Goal: Task Accomplishment & Management: Manage account settings

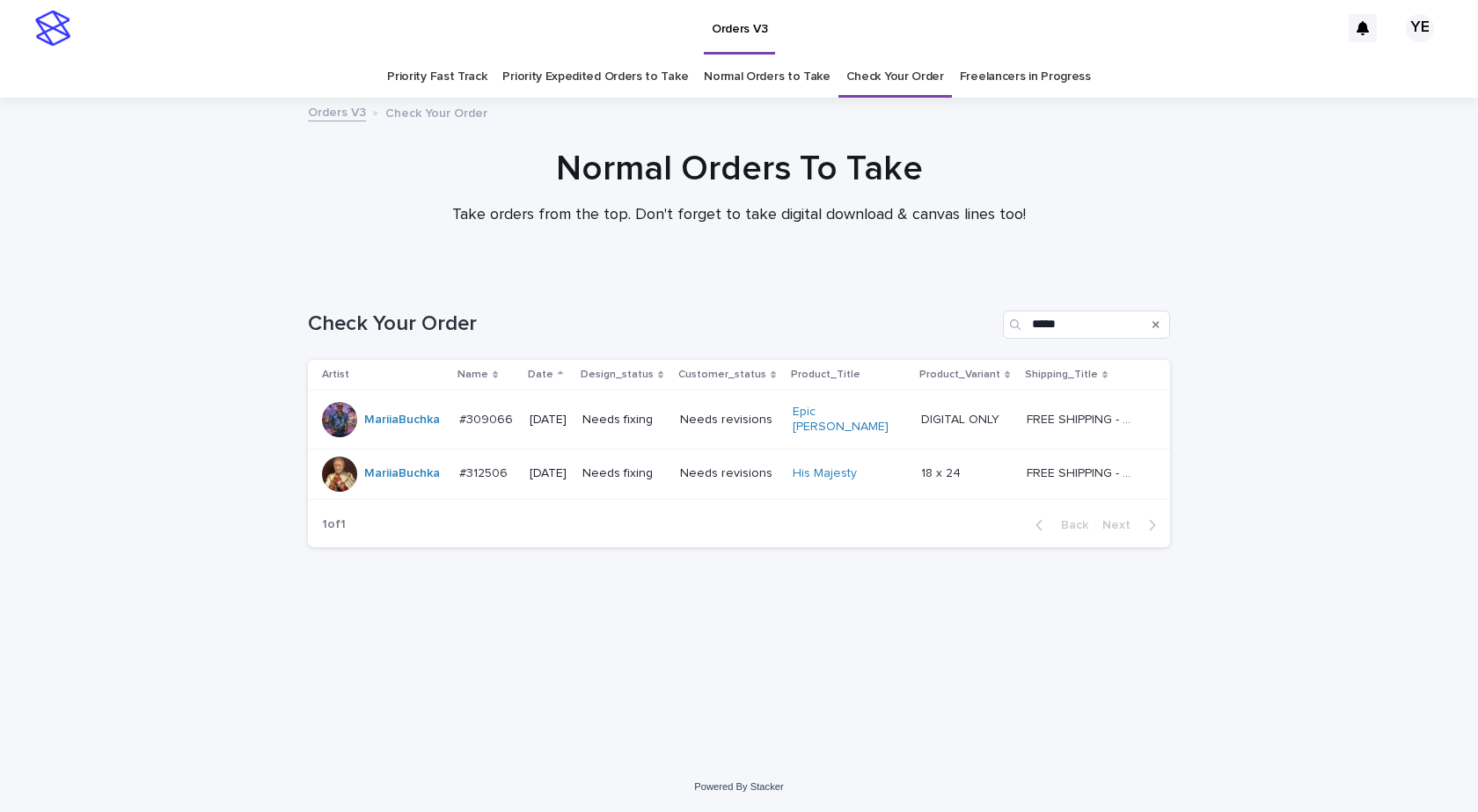
click at [977, 751] on div "Loading... Saving… Loading... Saving… Check Your Order ***** Artist Name Date D…" at bounding box center [739, 519] width 1478 height 486
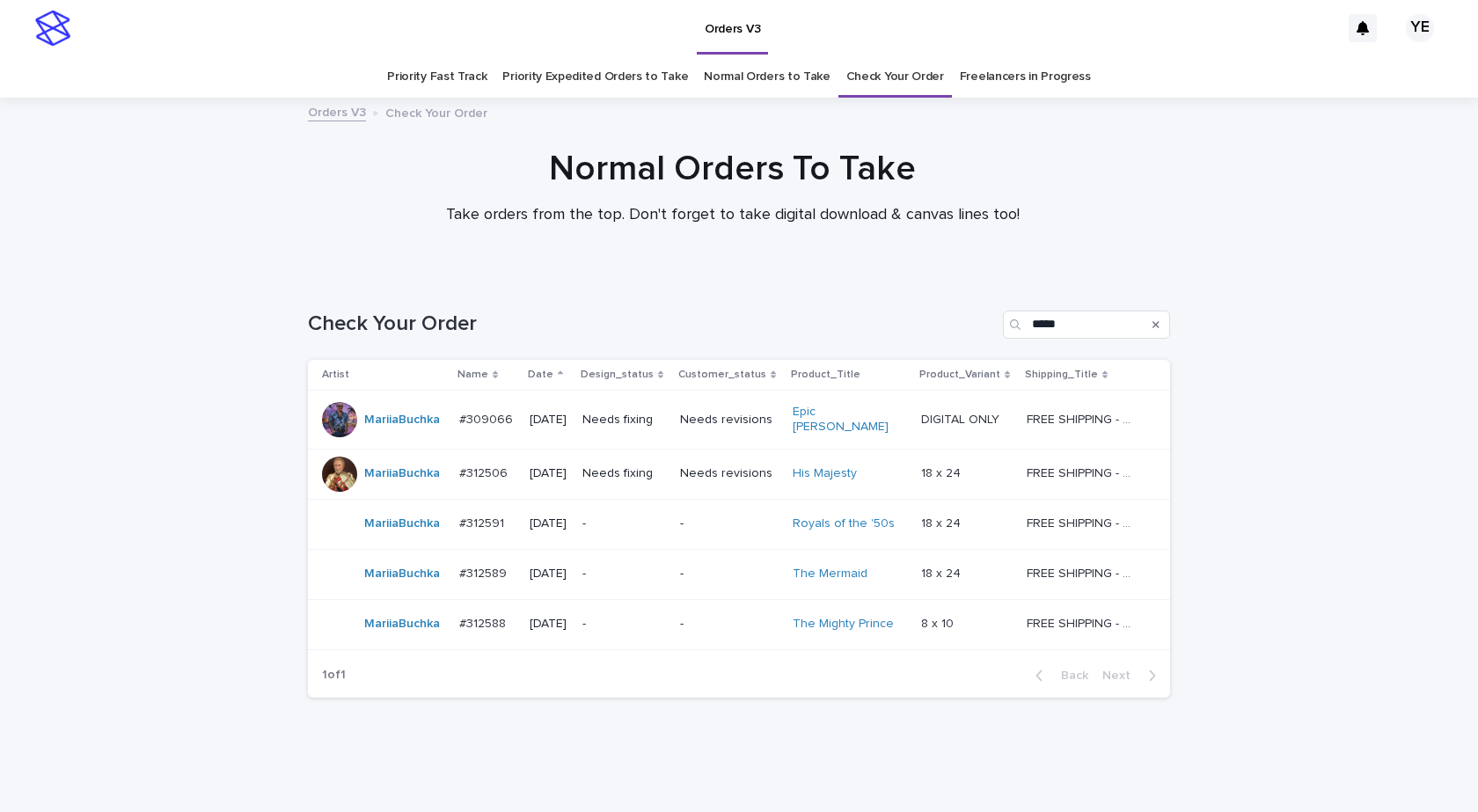
click at [394, 529] on div "MariiaBuchka" at bounding box center [402, 523] width 76 height 29
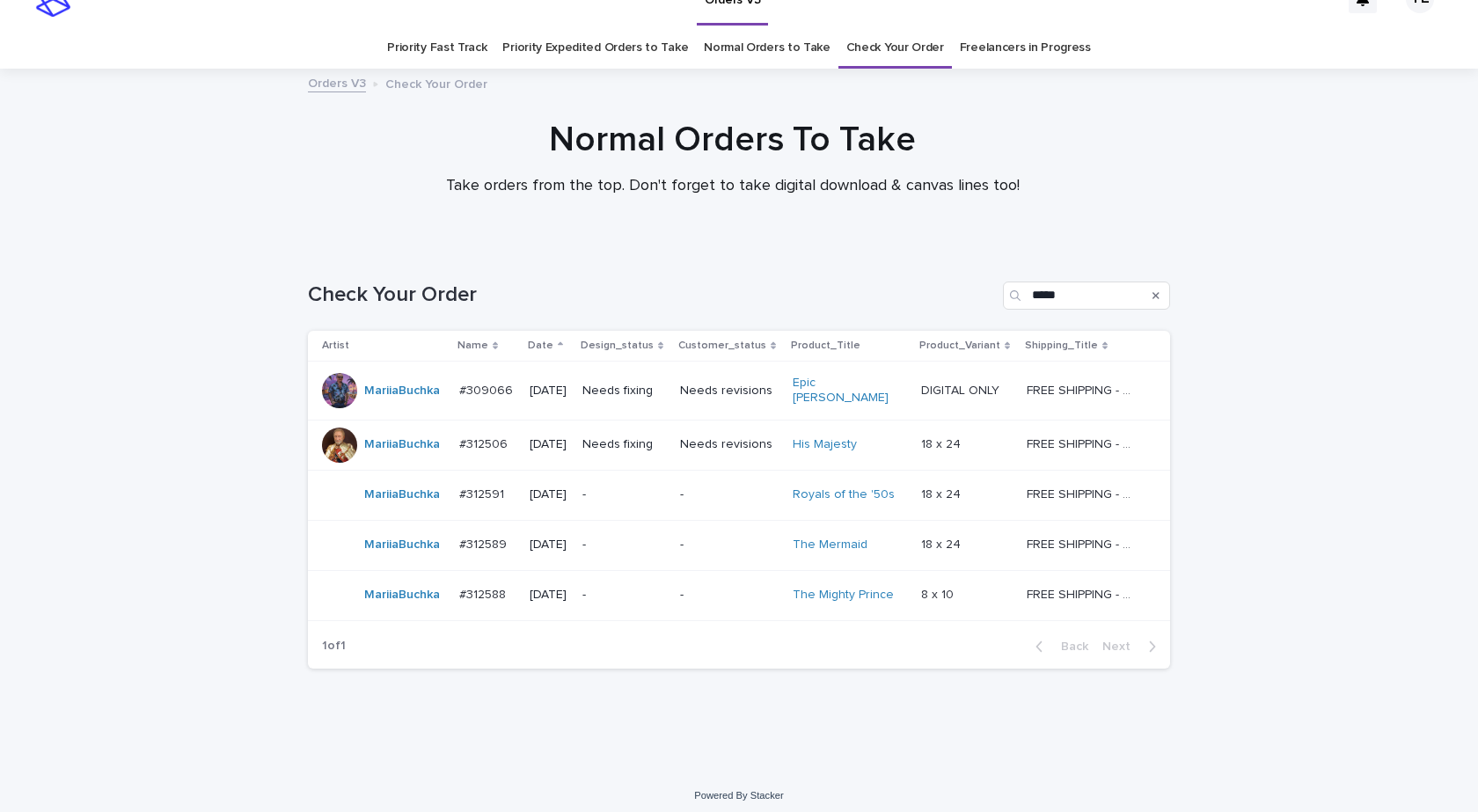
click at [558, 342] on icon at bounding box center [560, 344] width 6 height 4
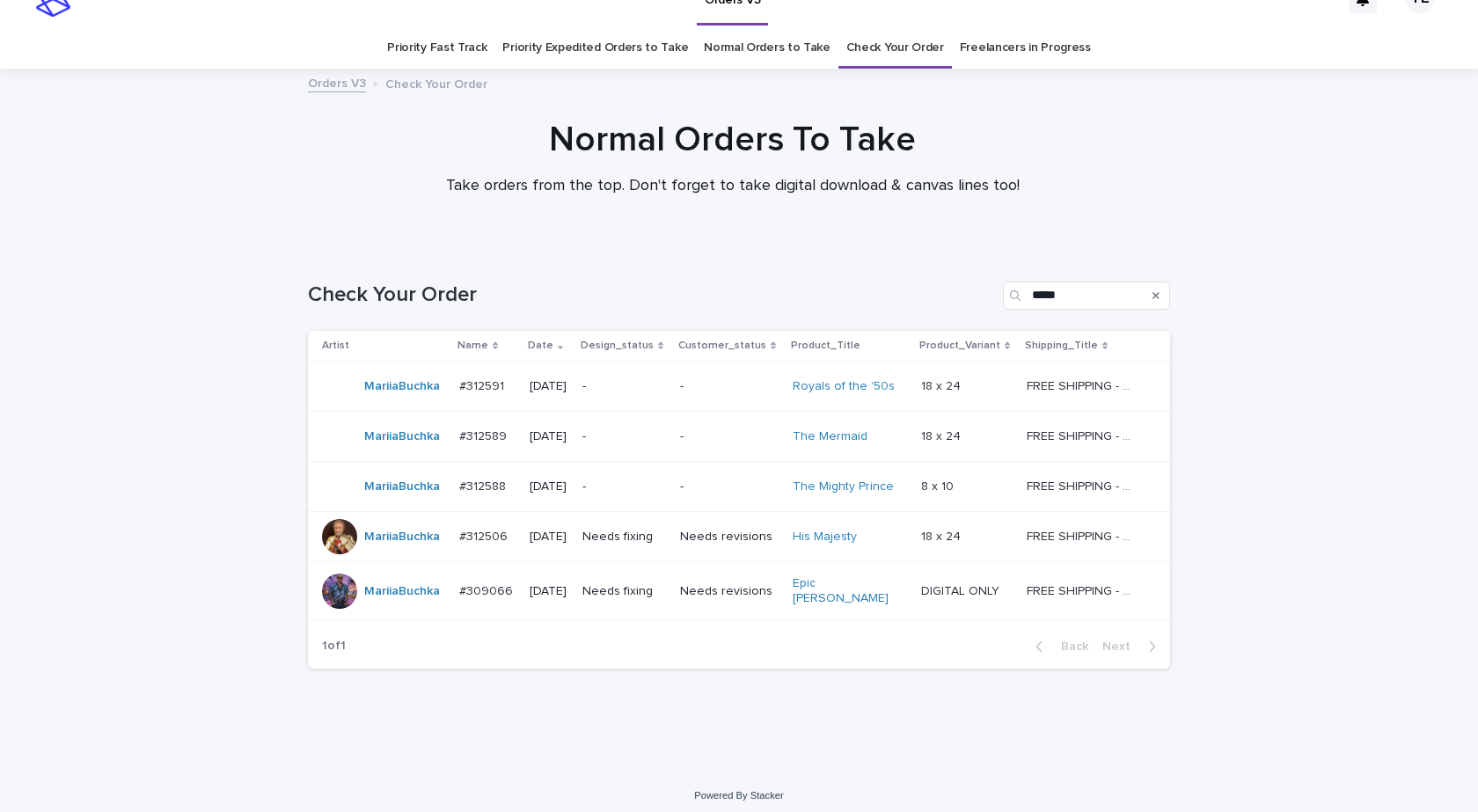
click at [558, 342] on icon at bounding box center [560, 345] width 6 height 9
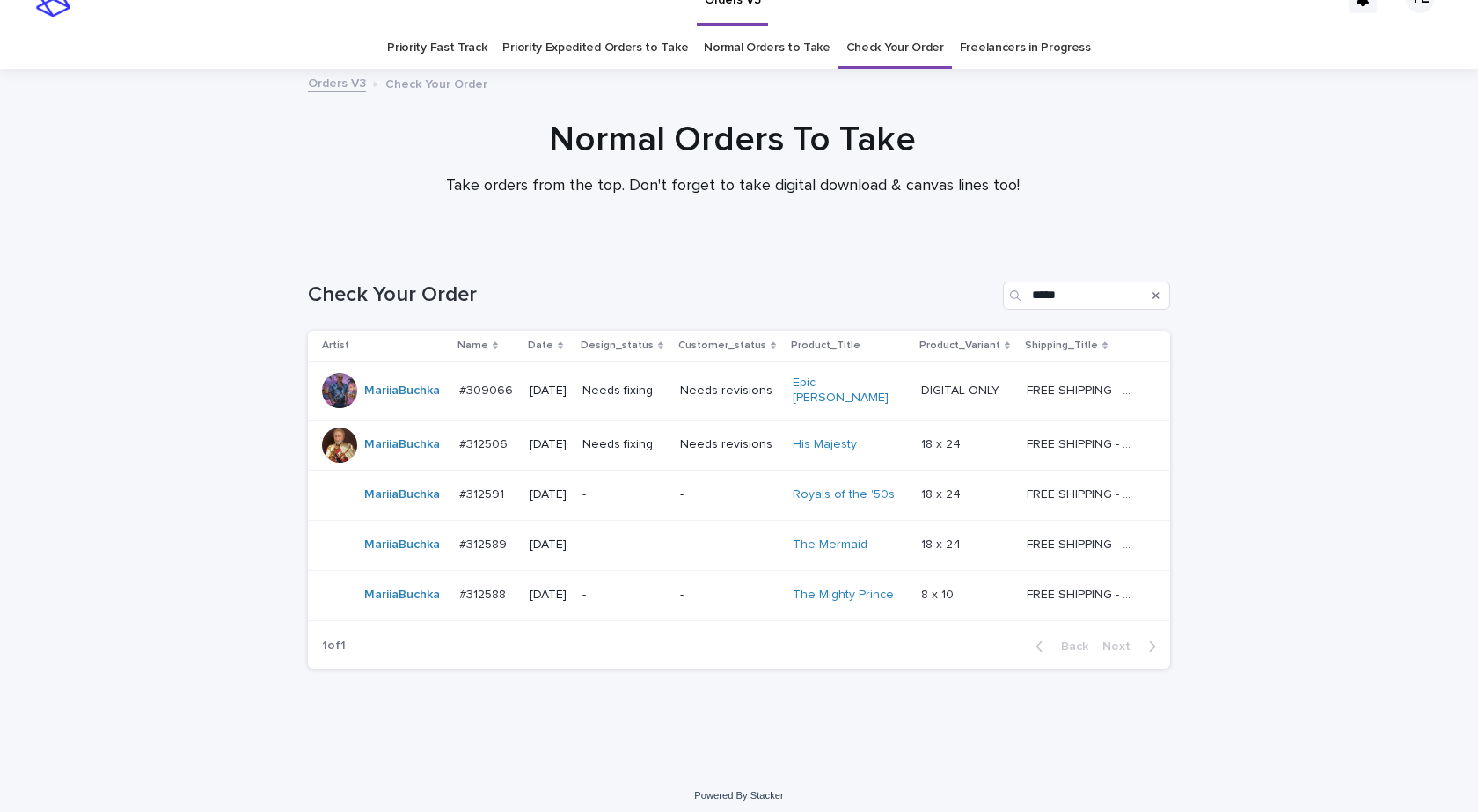
click at [372, 549] on div "MariiaBuchka" at bounding box center [402, 545] width 76 height 29
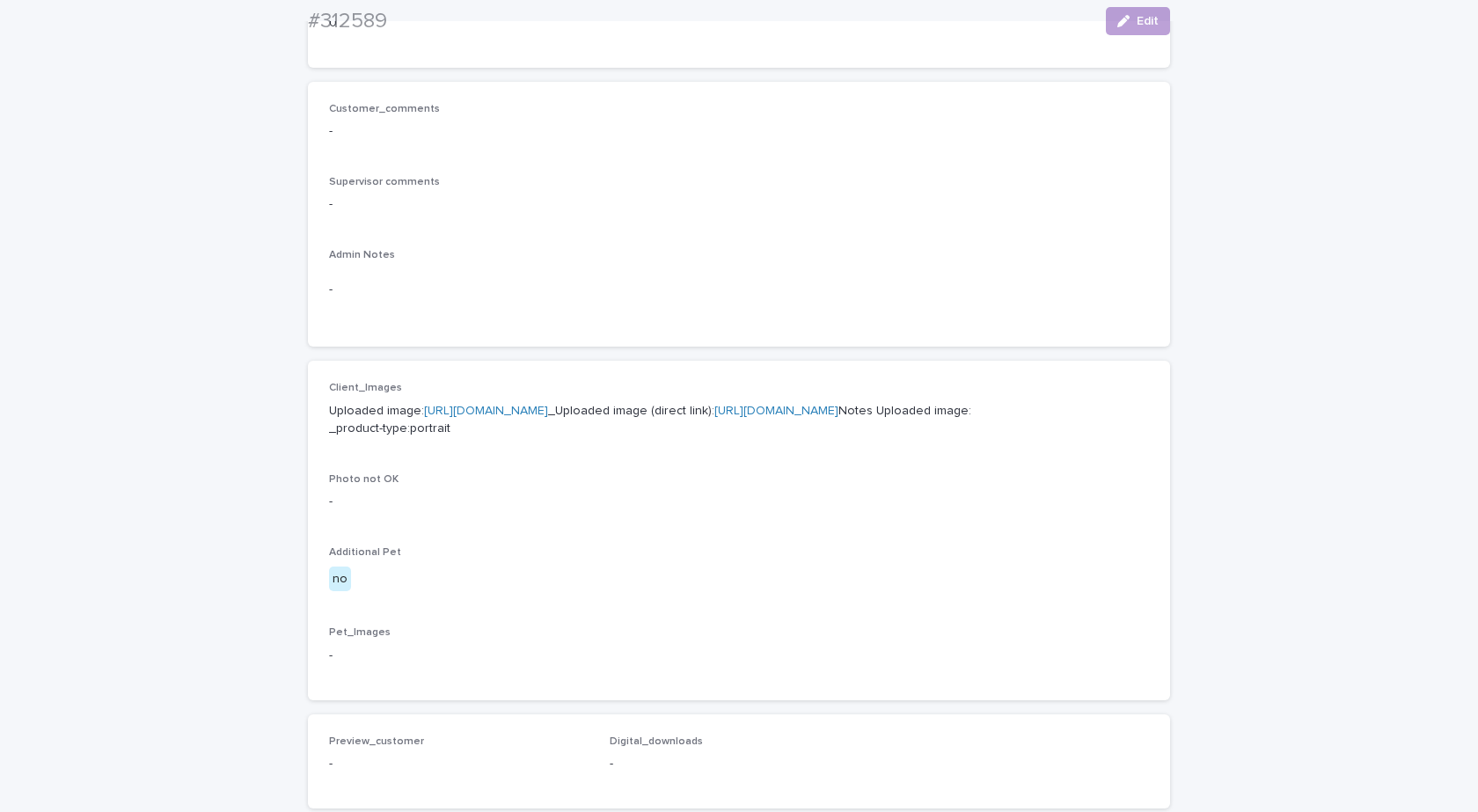
scroll to position [440, 0]
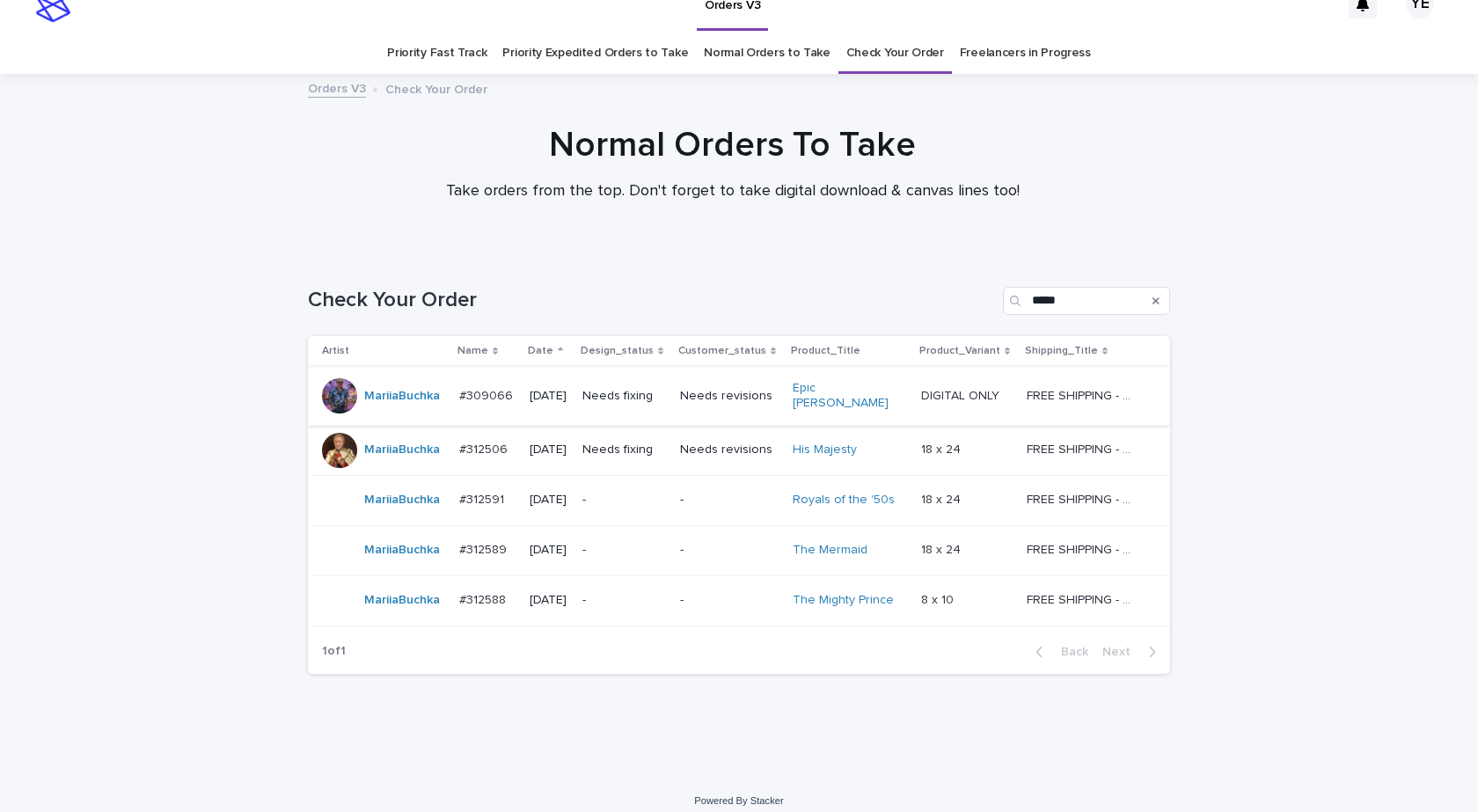
scroll to position [29, 0]
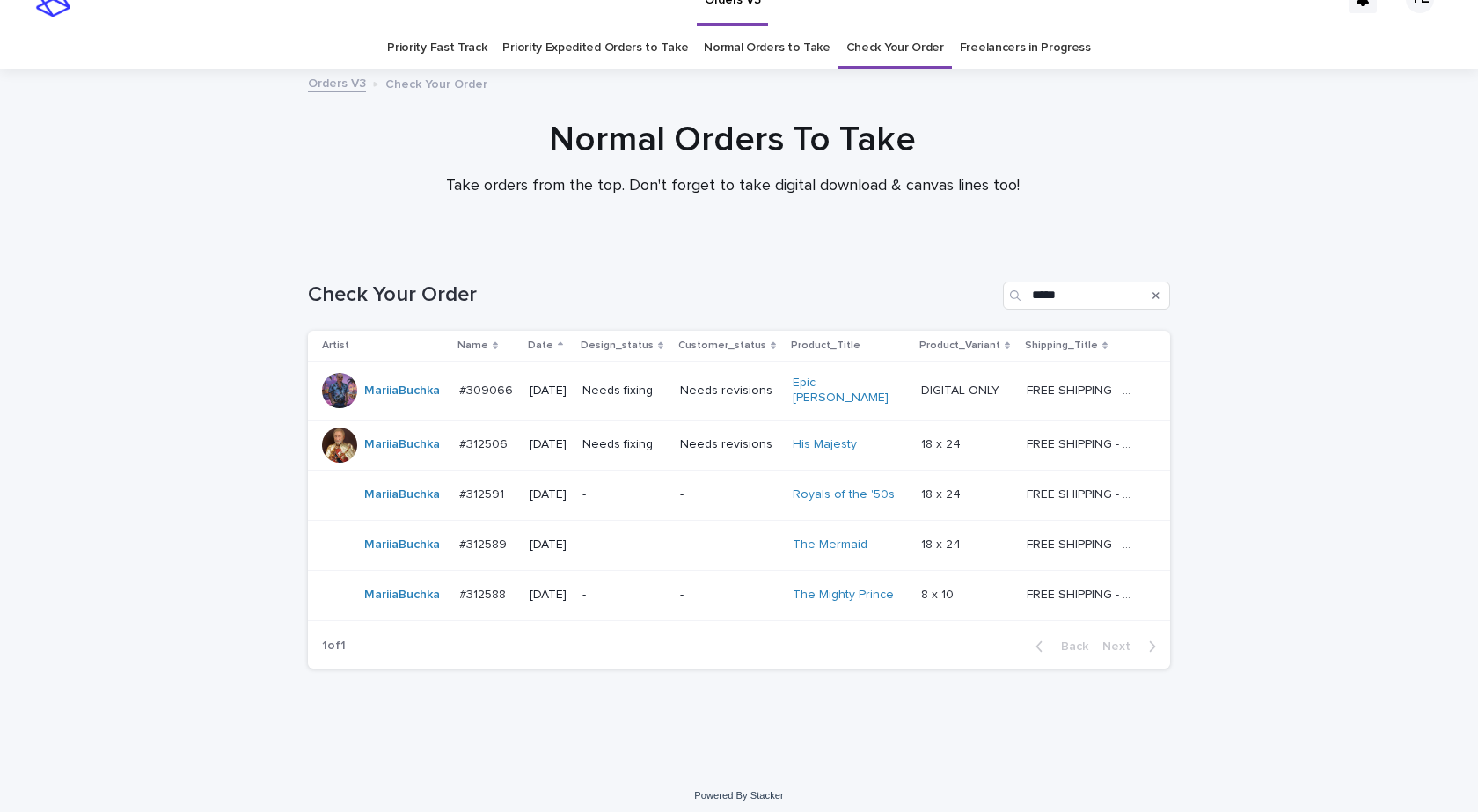
click at [434, 502] on div "MariiaBuchka" at bounding box center [384, 495] width 123 height 35
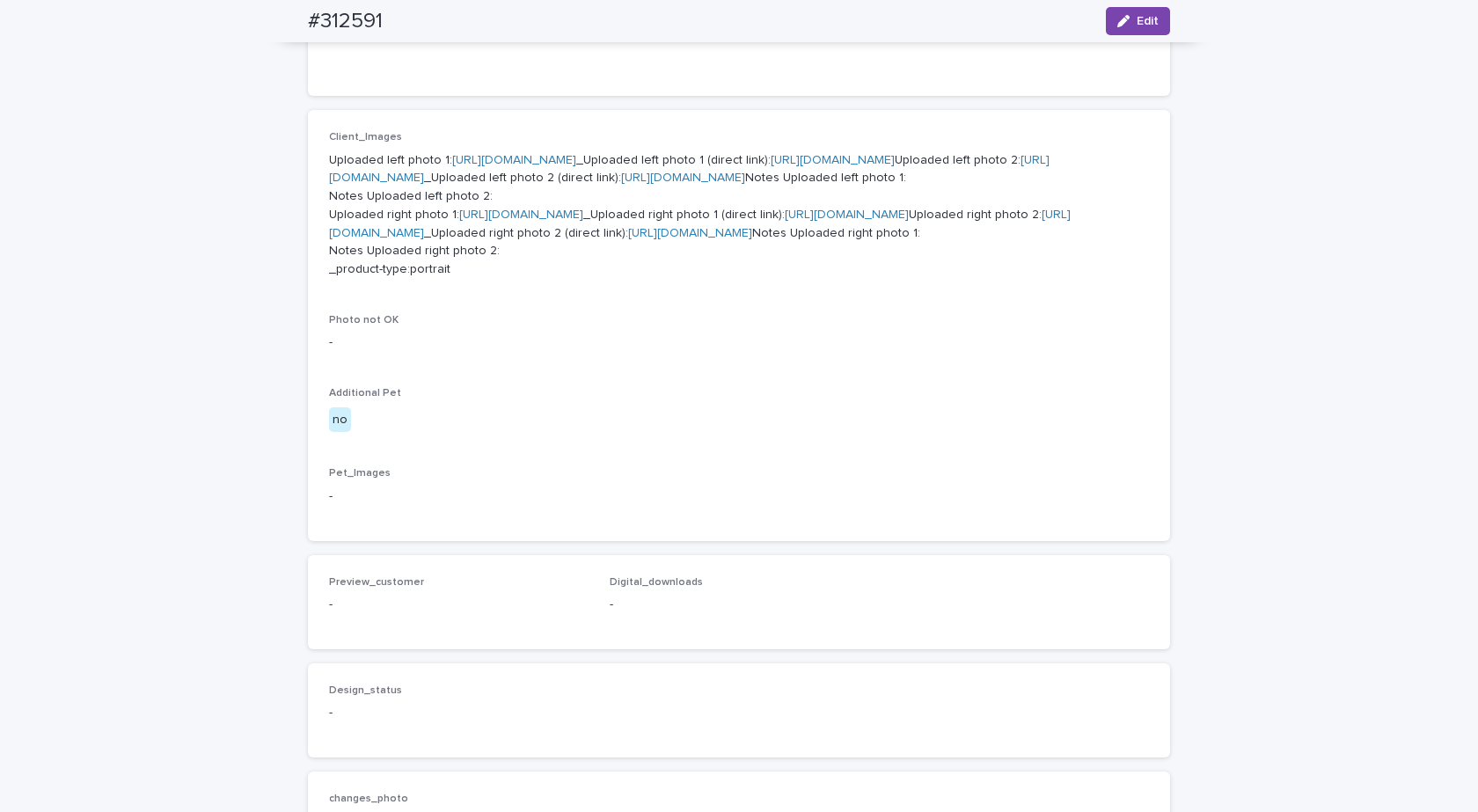
scroll to position [936, 0]
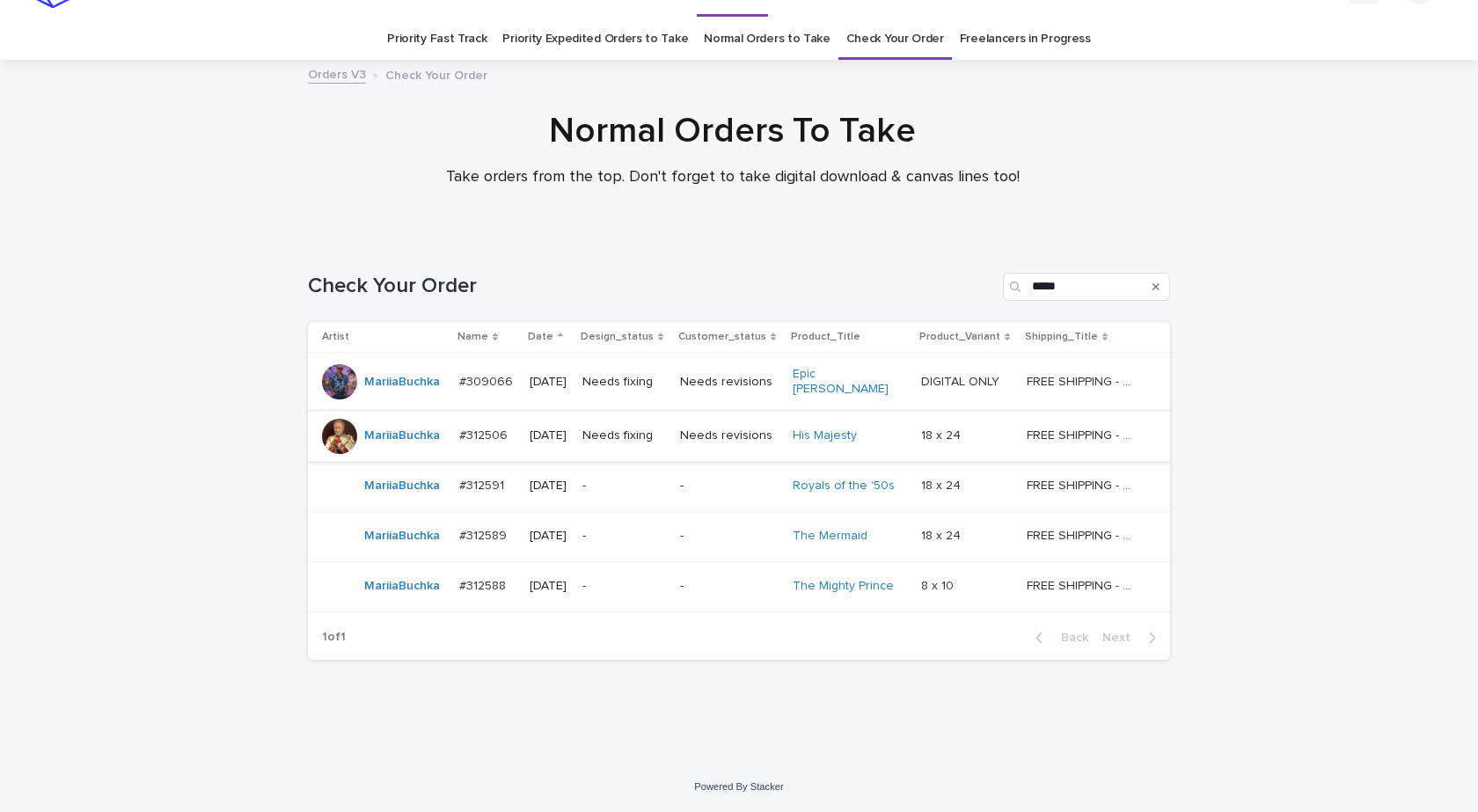
scroll to position [29, 0]
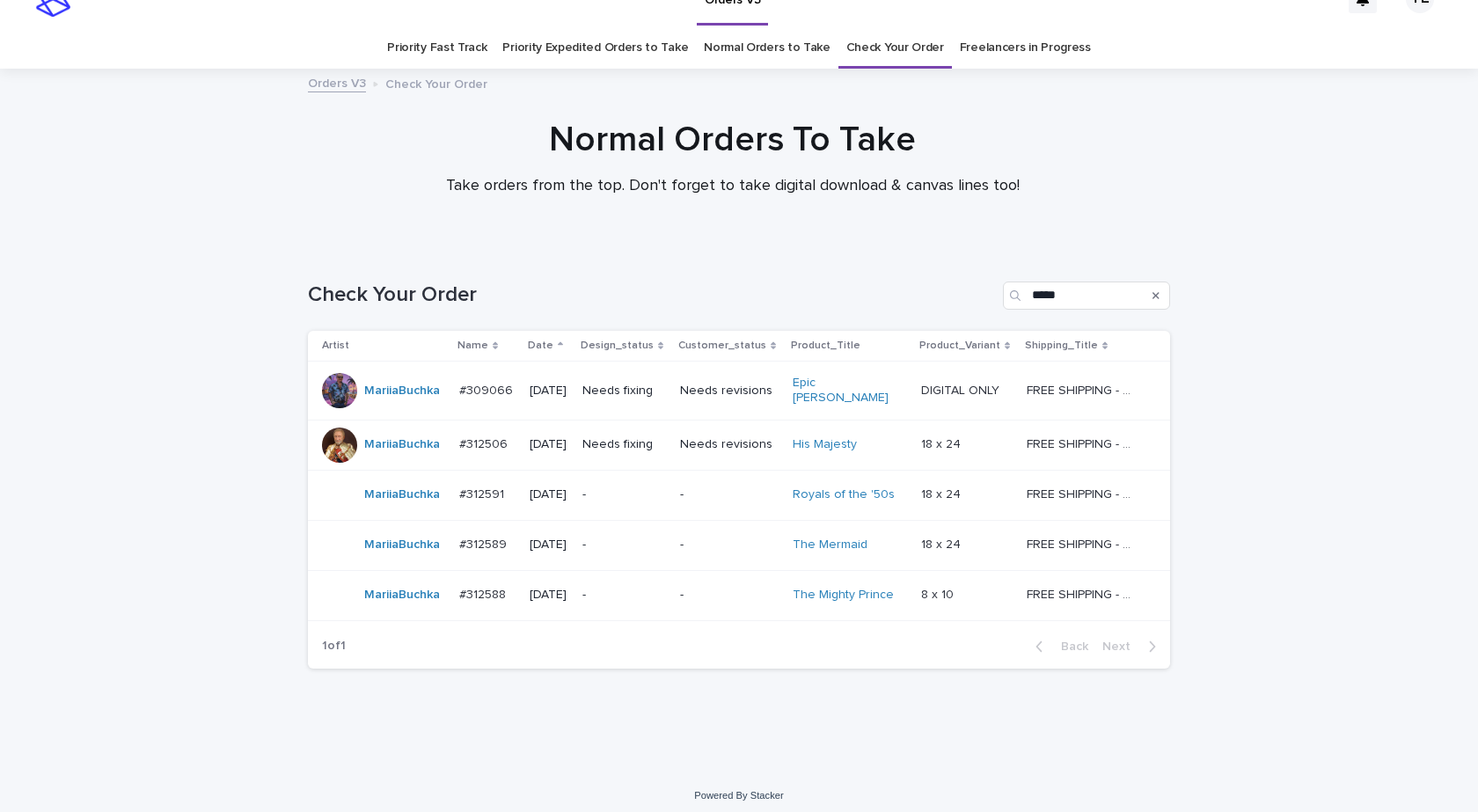
click at [377, 596] on div "MariiaBuchka" at bounding box center [402, 595] width 76 height 29
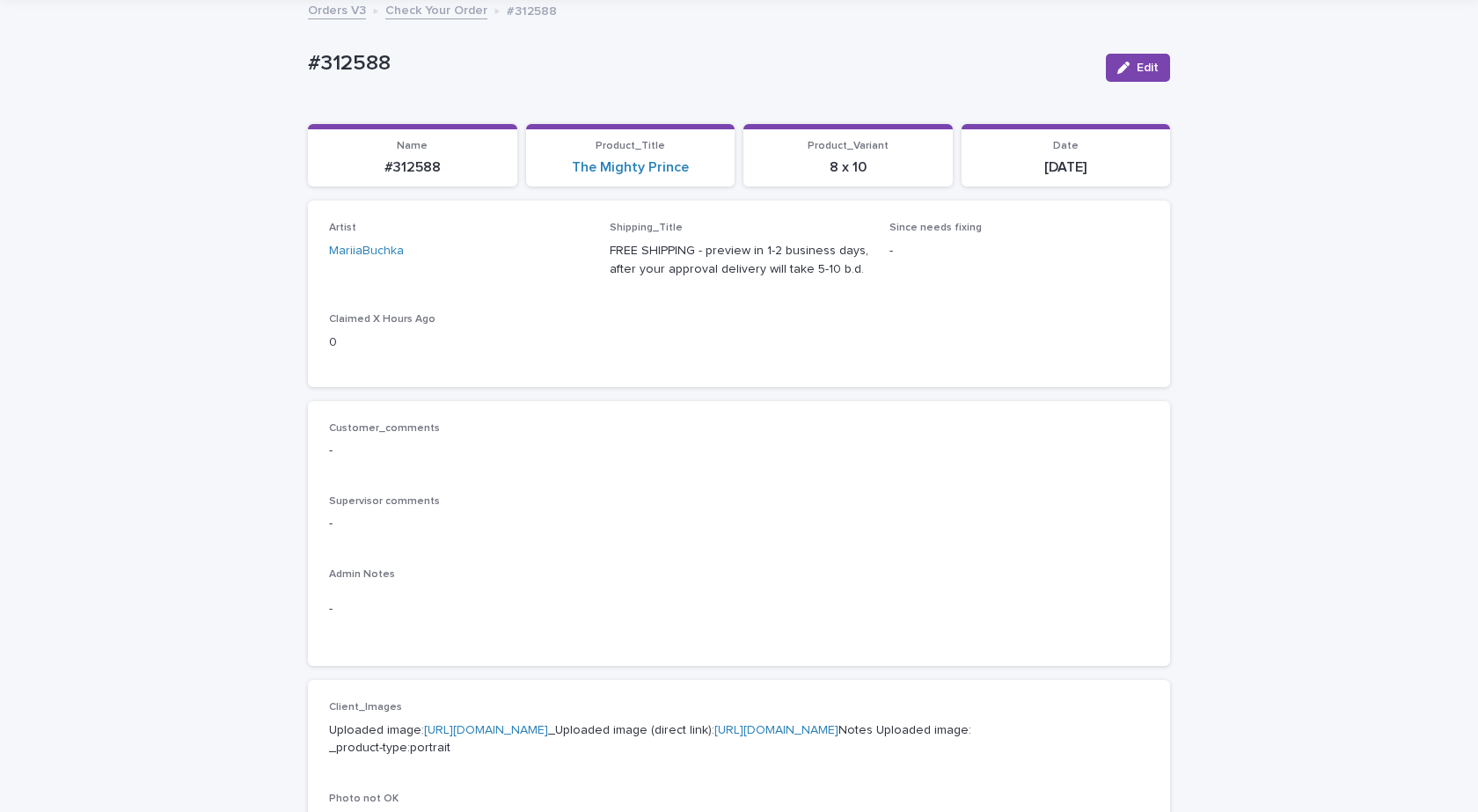
scroll to position [440, 0]
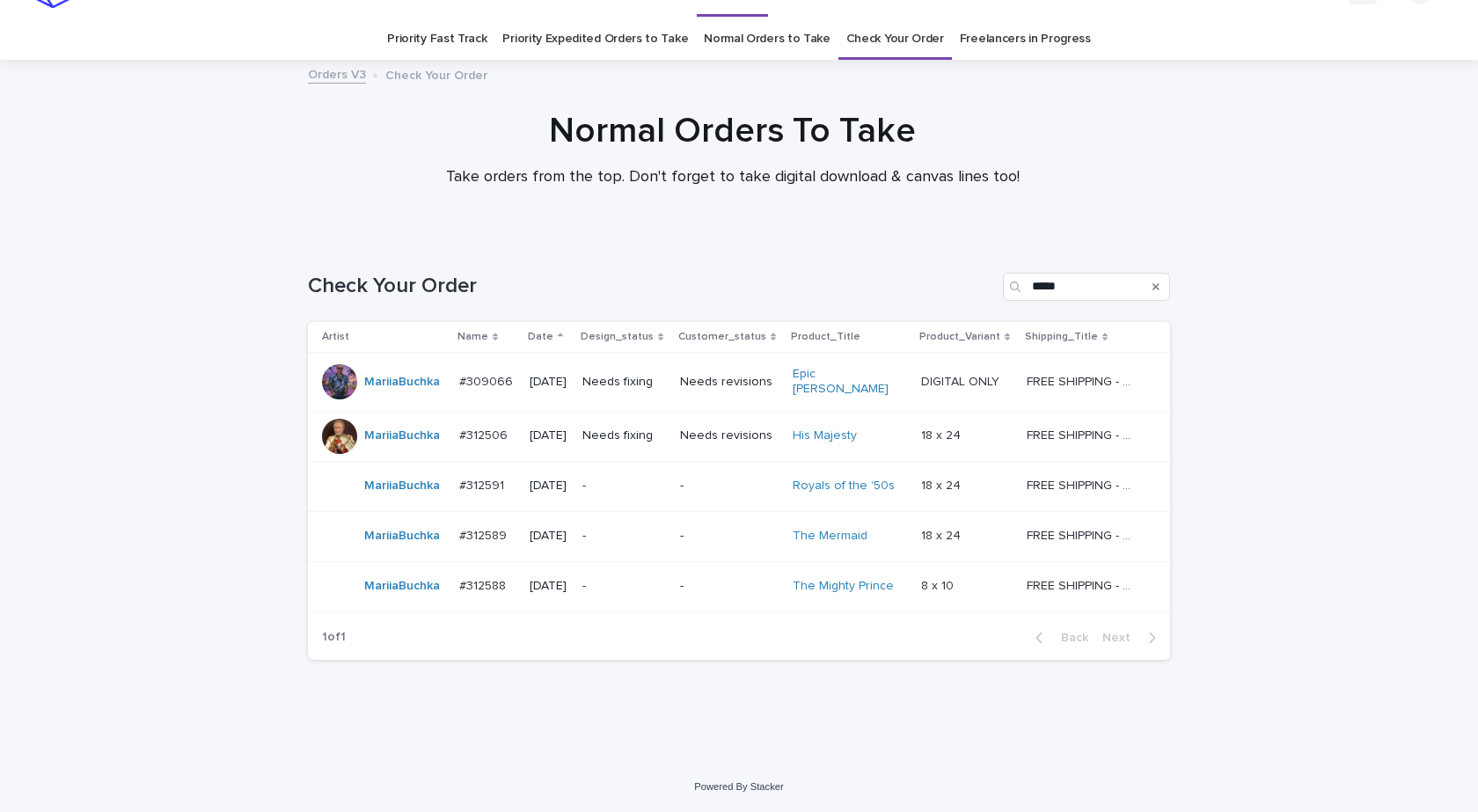
scroll to position [29, 0]
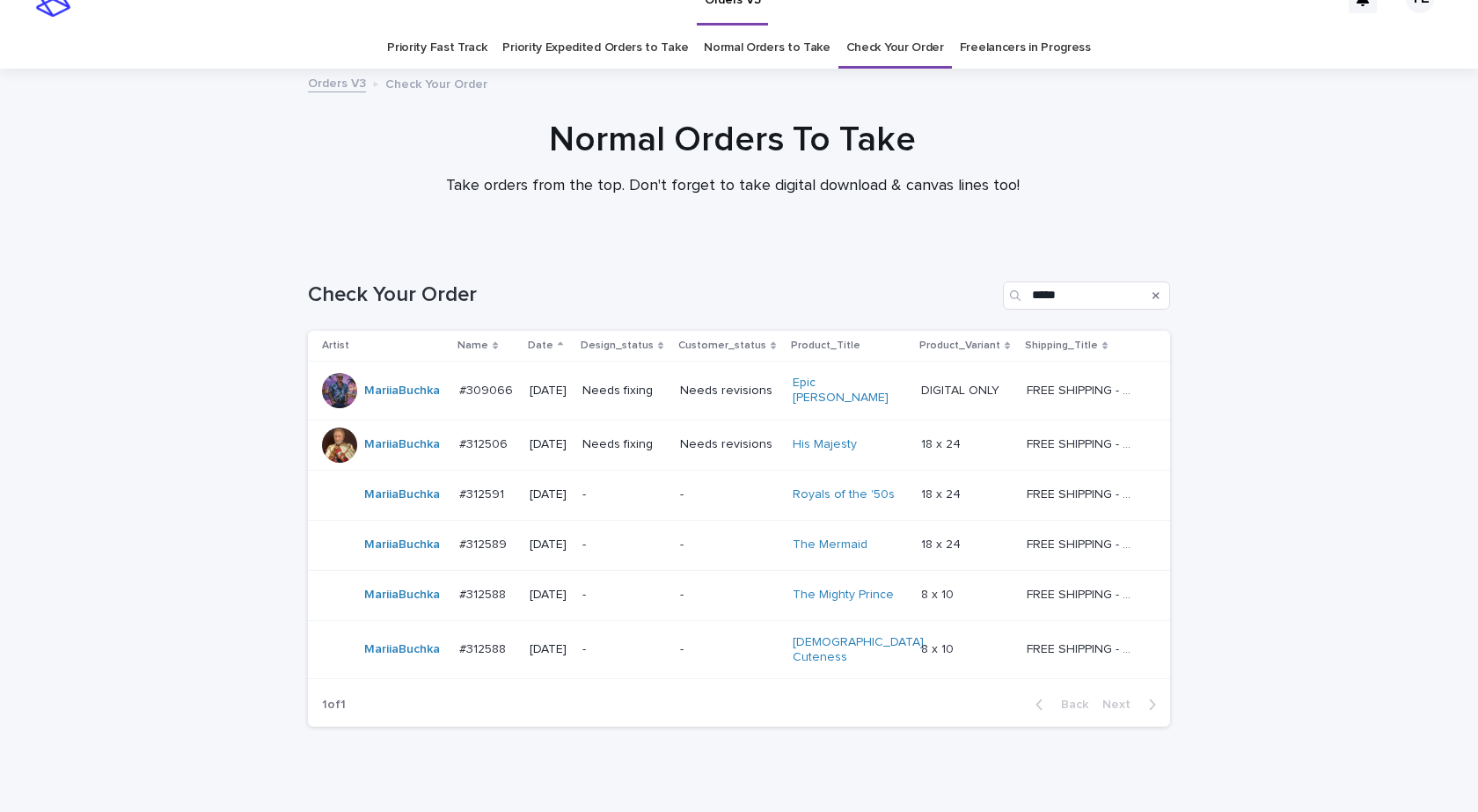
click at [214, 595] on div "Loading... Saving… Loading... Saving… Check Your Order ***** Artist Name Date D…" at bounding box center [739, 538] width 1478 height 583
click at [1068, 756] on div "Loading... Saving… Loading... Saving… Check Your Order ***** Artist Name Date D…" at bounding box center [739, 516] width 880 height 539
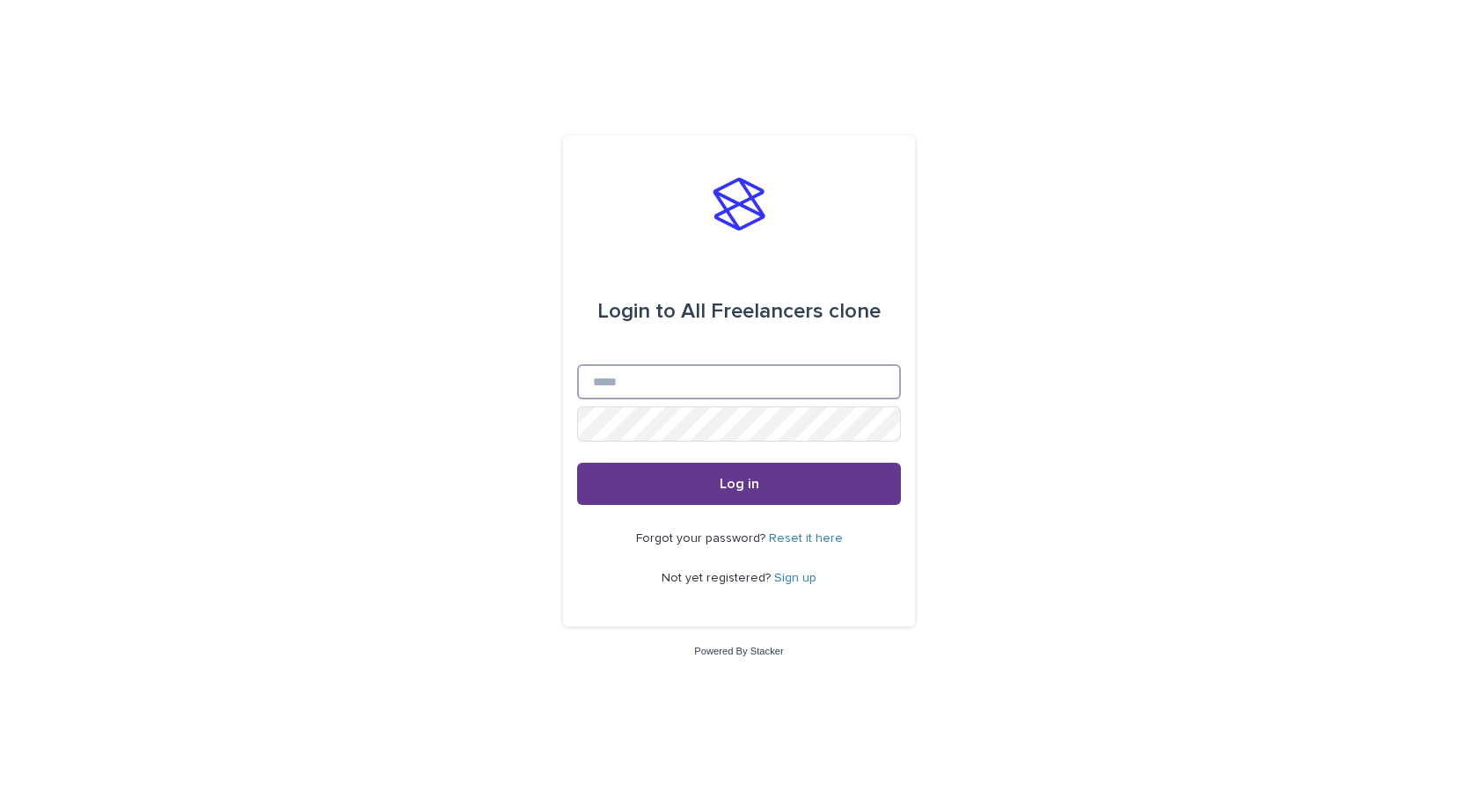
type input "**********"
click at [673, 491] on button "Log in" at bounding box center [739, 483] width 324 height 42
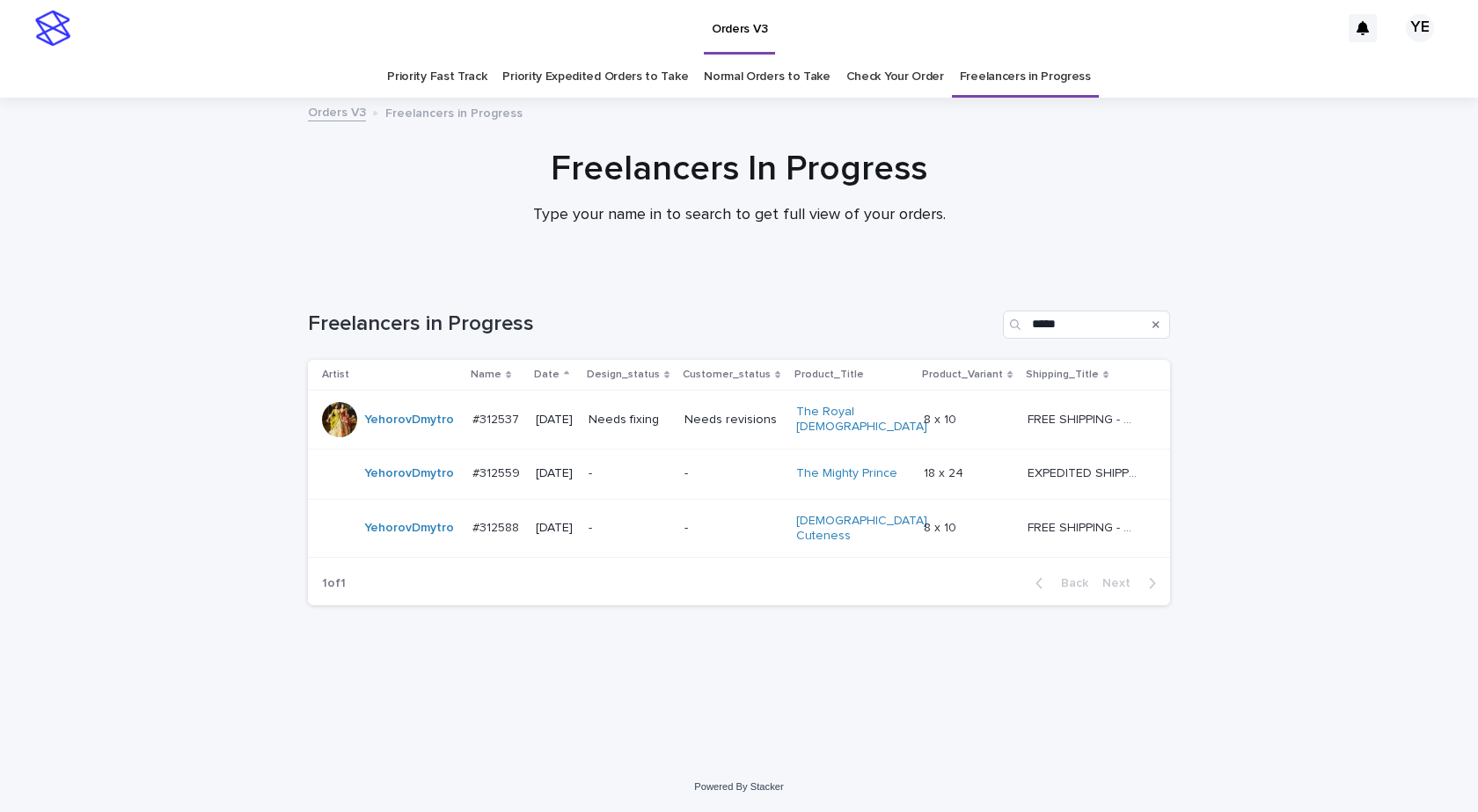
click at [424, 530] on div "YehorovDmytro" at bounding box center [408, 528] width 89 height 29
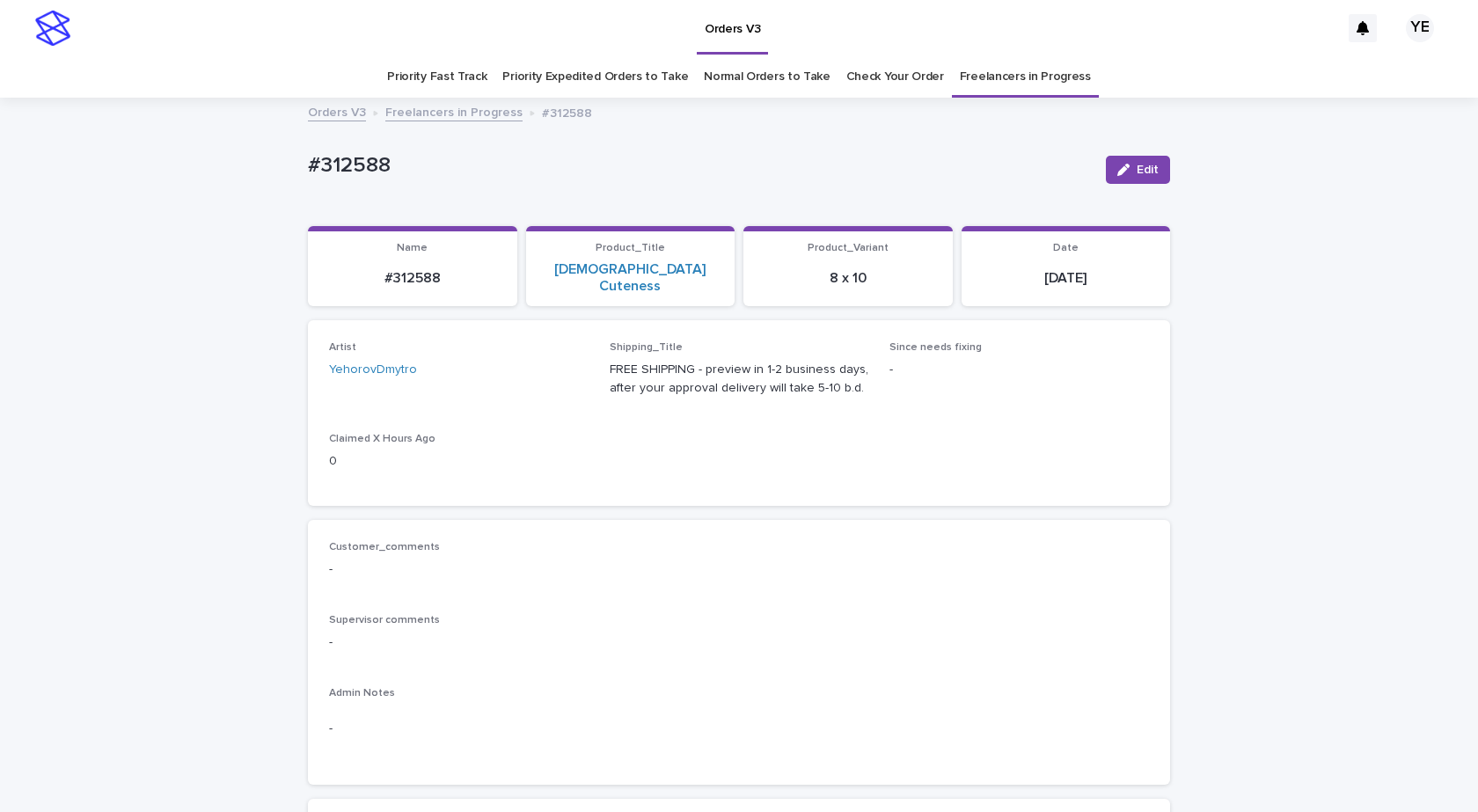
scroll to position [440, 0]
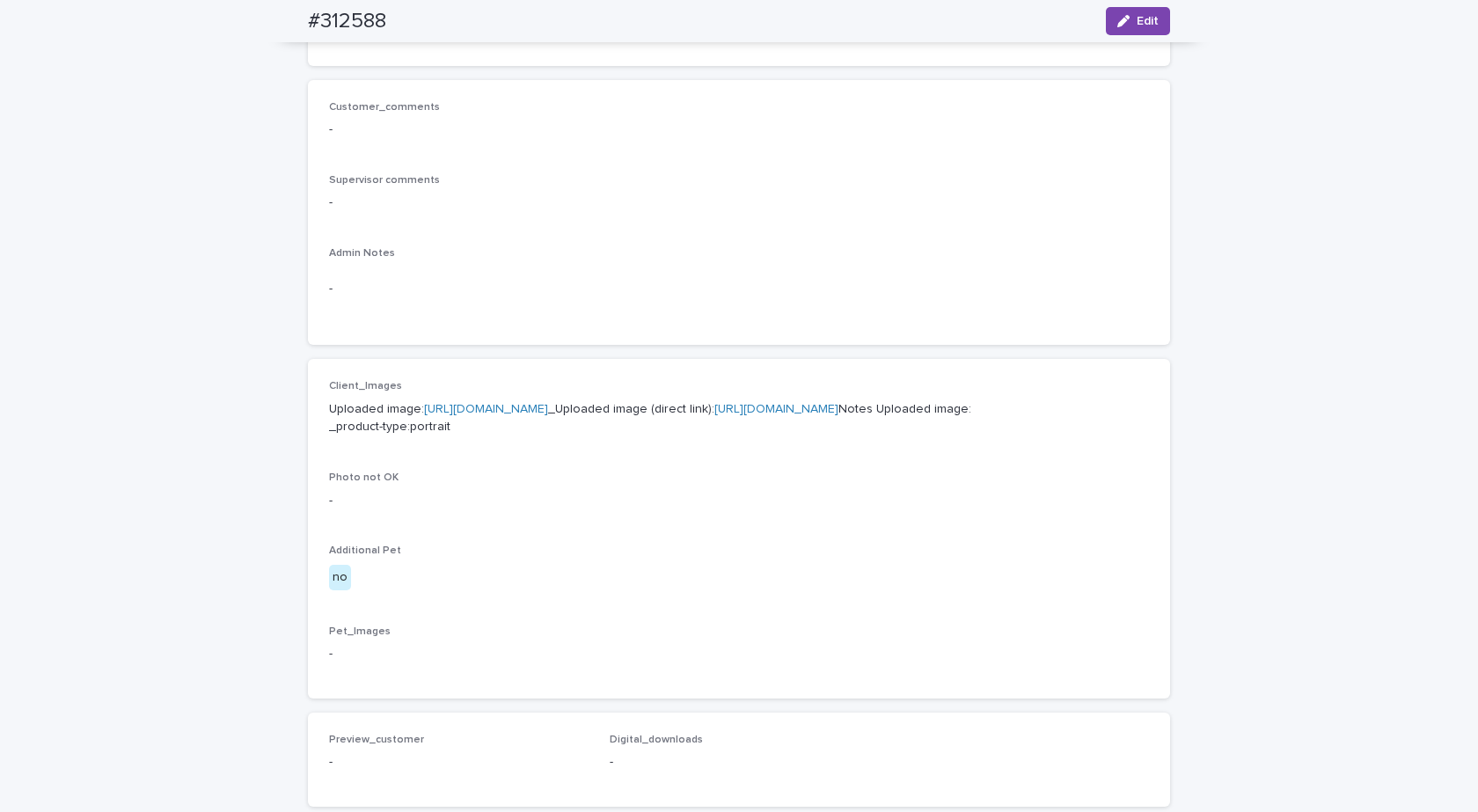
click at [1339, 704] on div "Loading... Saving… Loading... Saving… #312588 Edit #312588 Edit Sorry, there wa…" at bounding box center [739, 469] width 1478 height 1619
click at [548, 403] on link "[URL][DOMAIN_NAME]" at bounding box center [485, 408] width 124 height 12
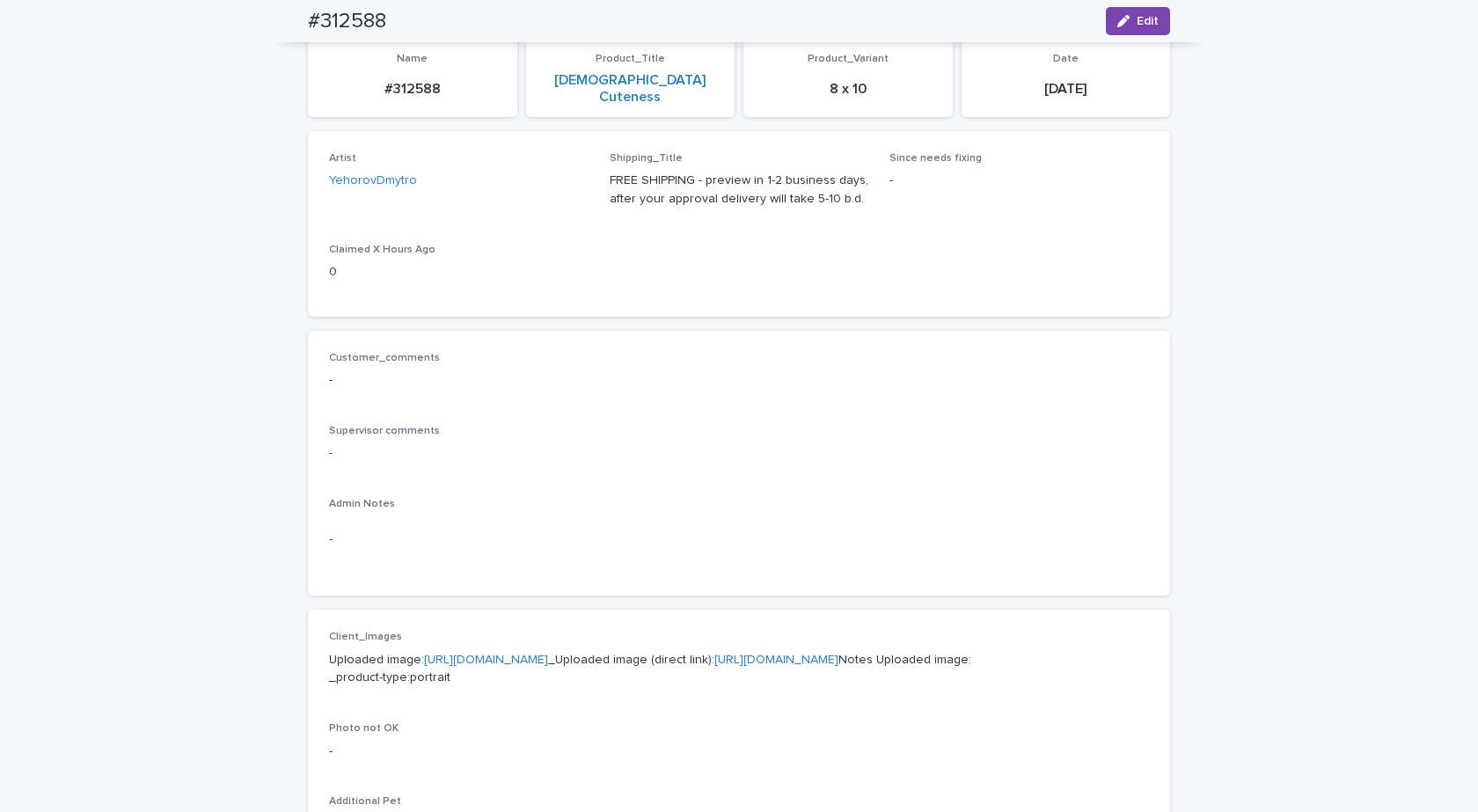
scroll to position [0, 0]
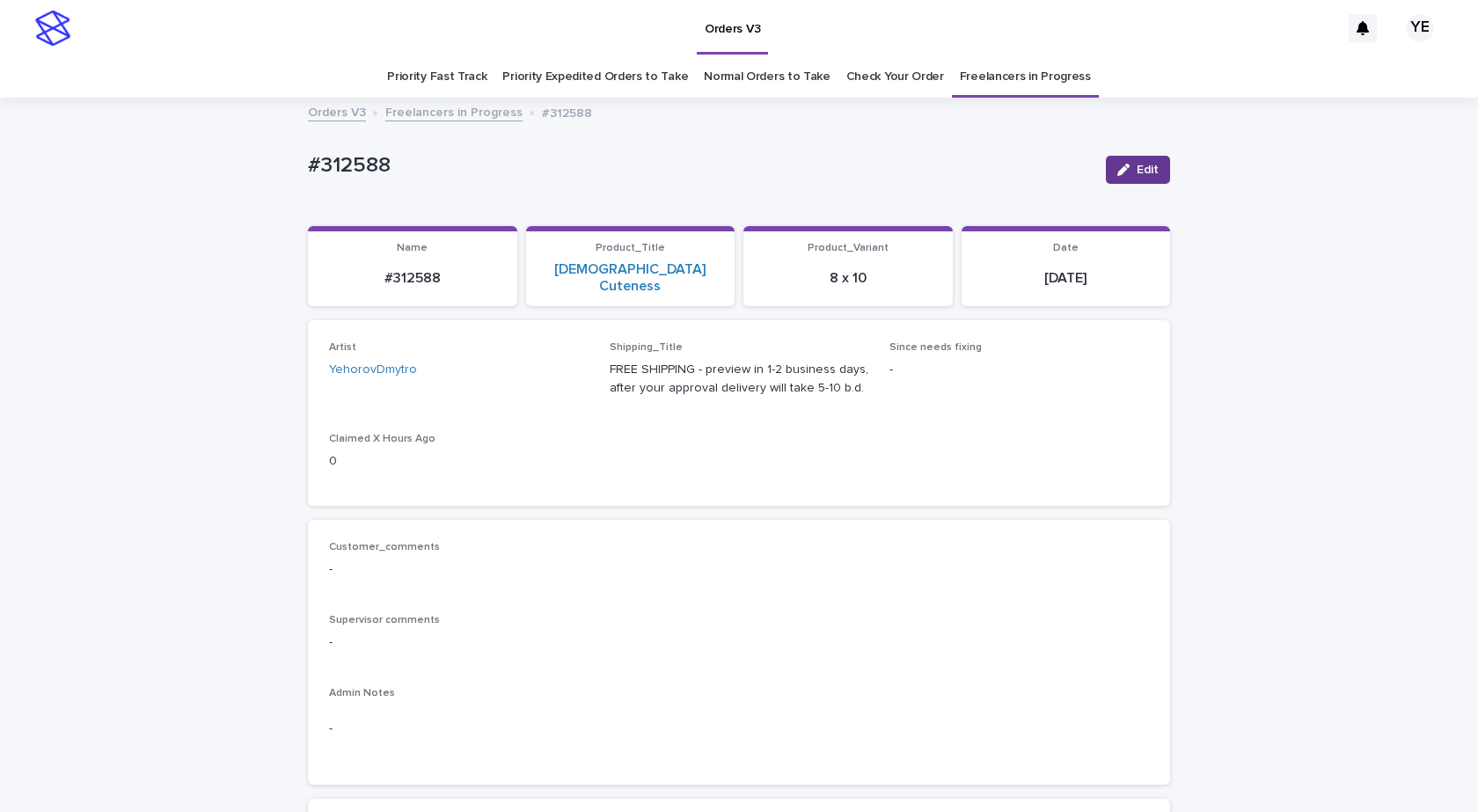
click at [1137, 165] on span "Edit" at bounding box center [1147, 169] width 22 height 12
click at [550, 369] on icon at bounding box center [555, 378] width 18 height 18
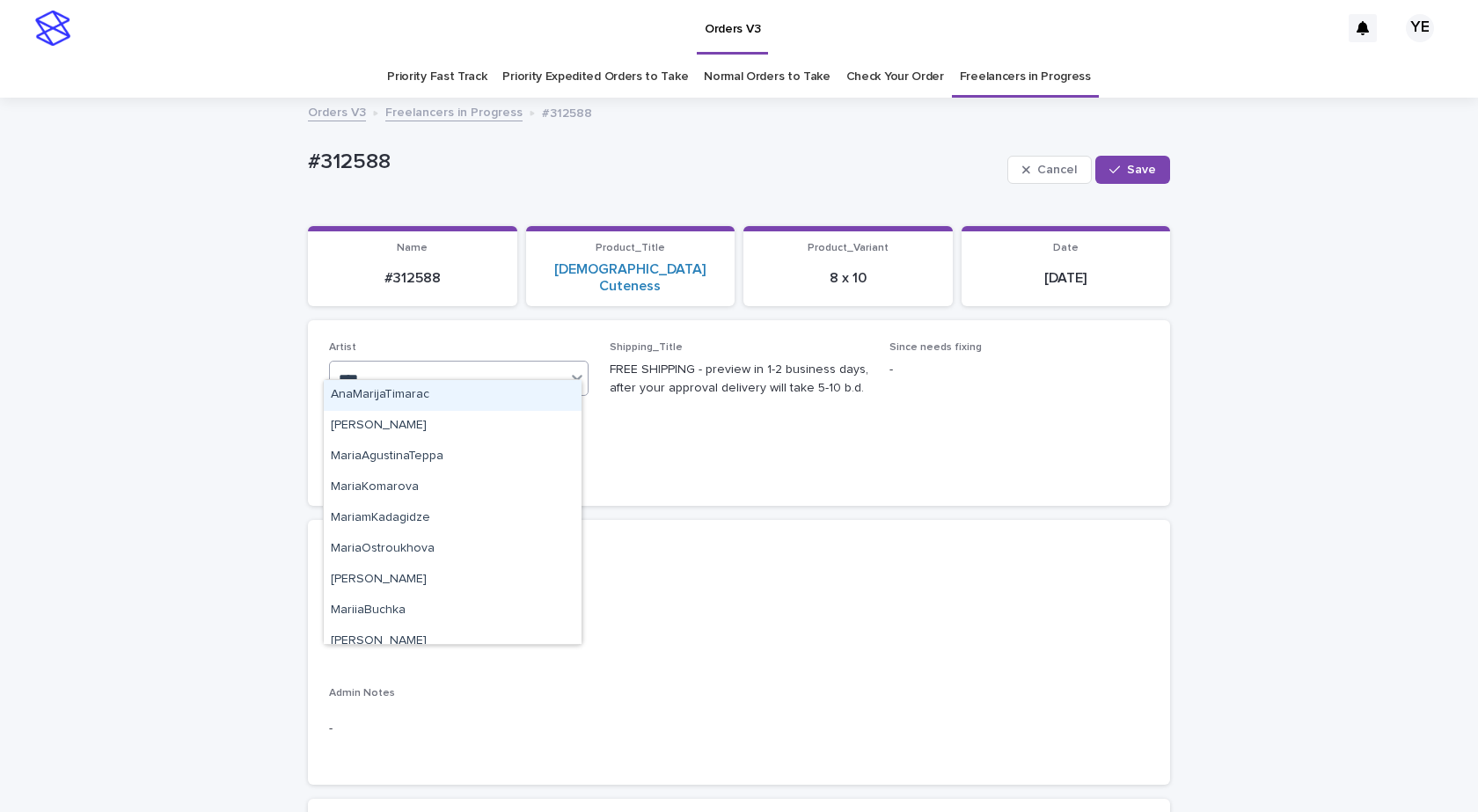
type input "*****"
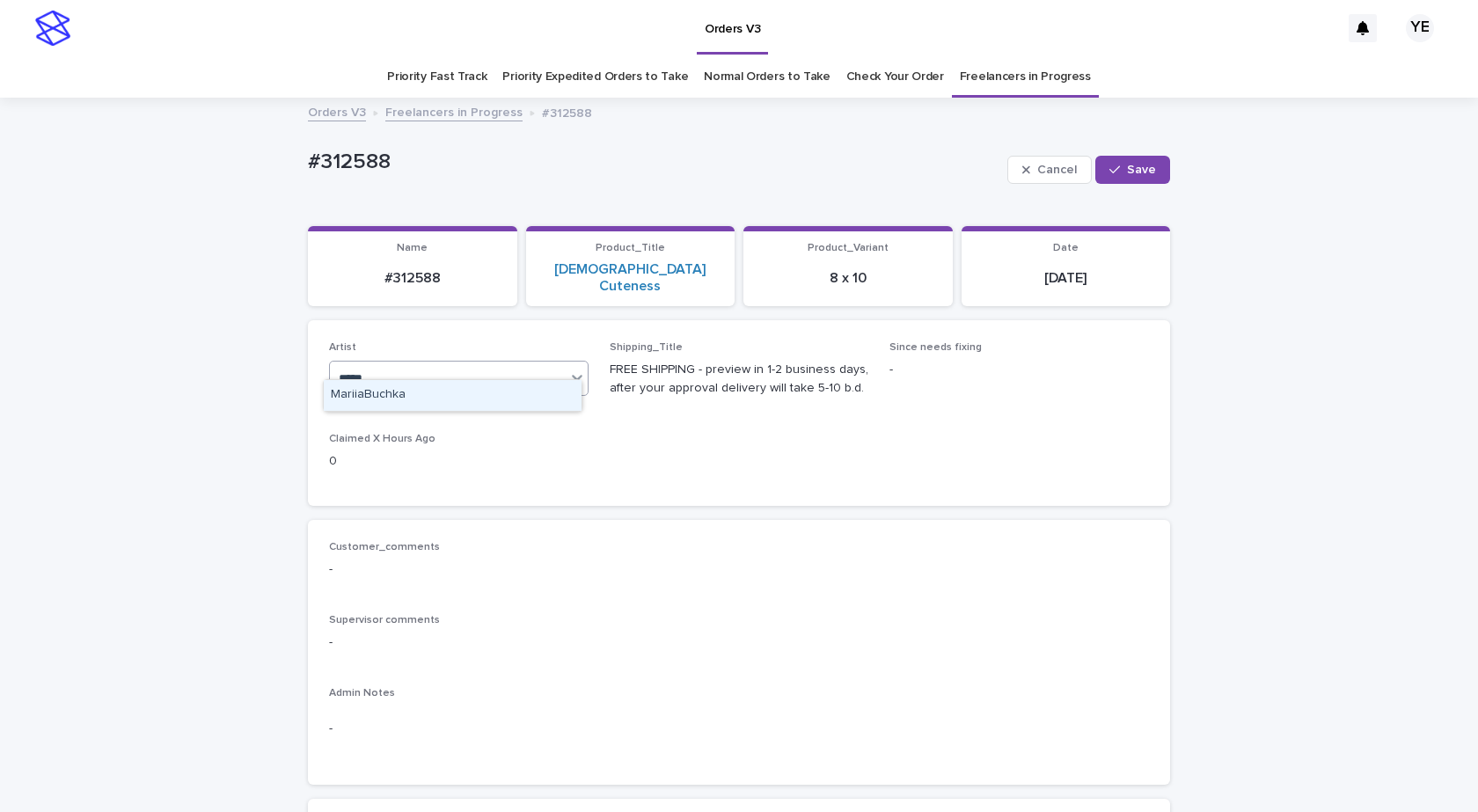
click at [374, 394] on div "MariiaBuchka" at bounding box center [452, 395] width 257 height 30
click at [1127, 165] on span "Save" at bounding box center [1142, 169] width 29 height 12
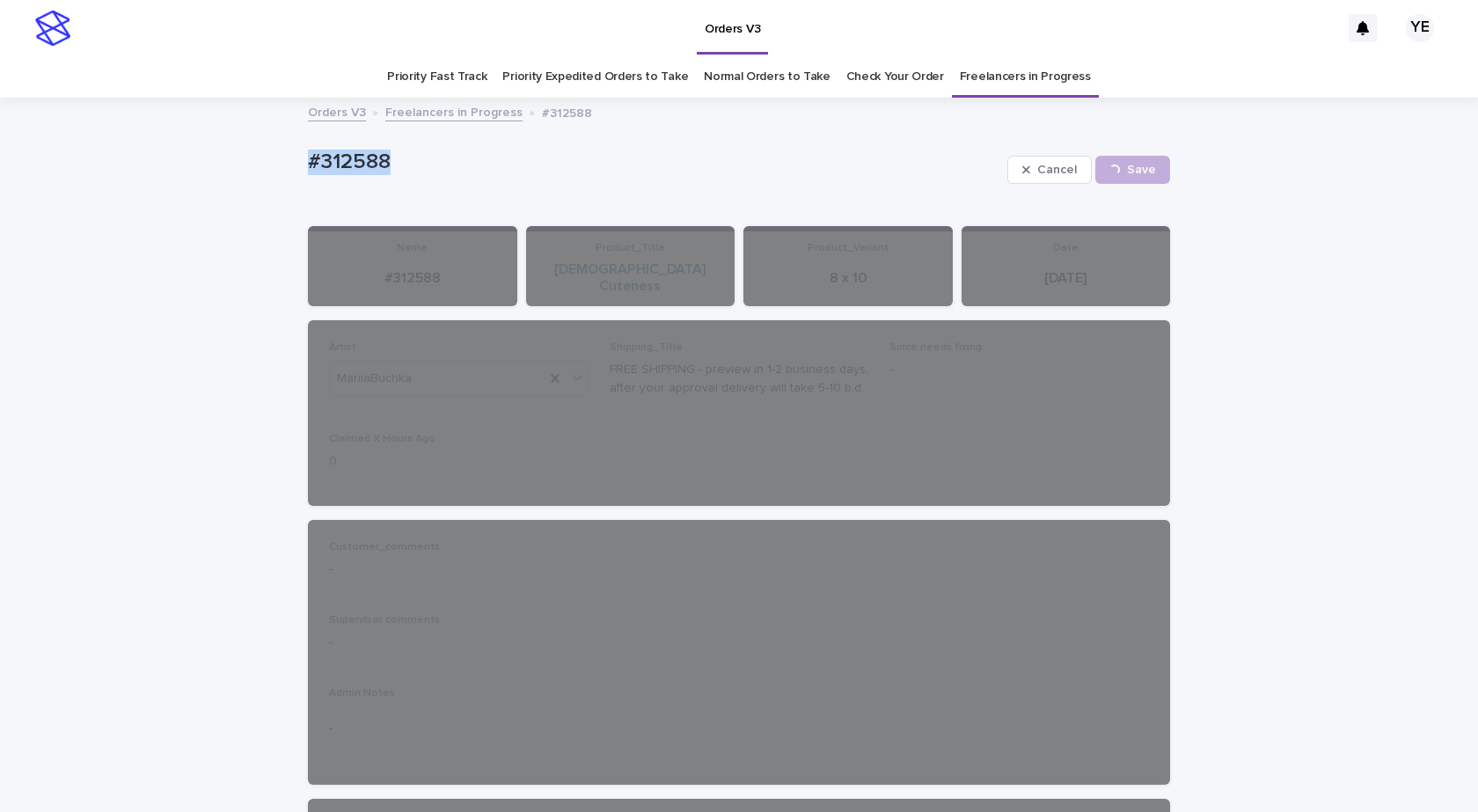
drag, startPoint x: 390, startPoint y: 158, endPoint x: 189, endPoint y: 205, distance: 206.4
copy p "#312588"
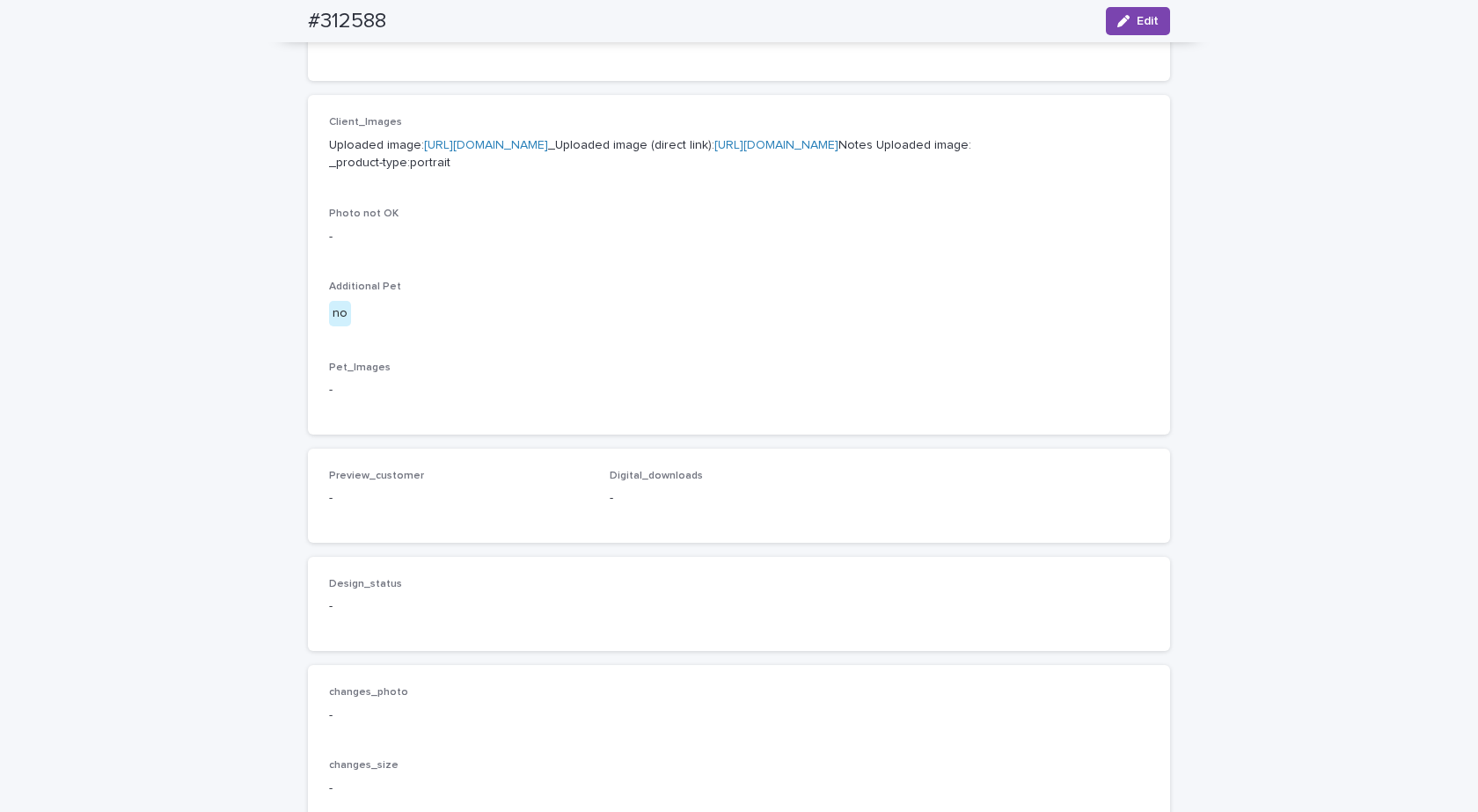
scroll to position [679, 0]
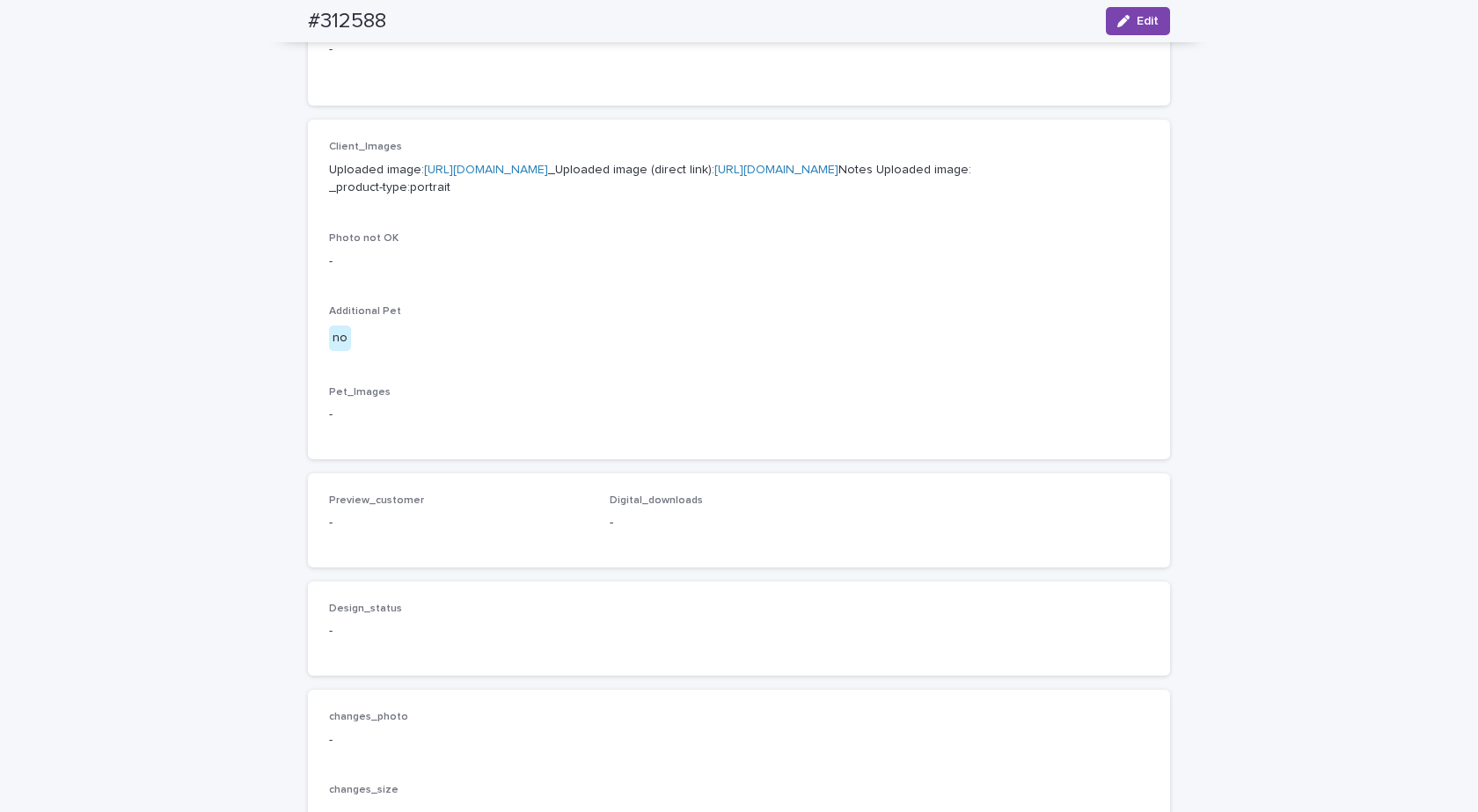
click at [130, 285] on div "Loading... Saving… Loading... Saving… #312588 Edit #312588 Edit Sorry, there wa…" at bounding box center [739, 230] width 1478 height 1619
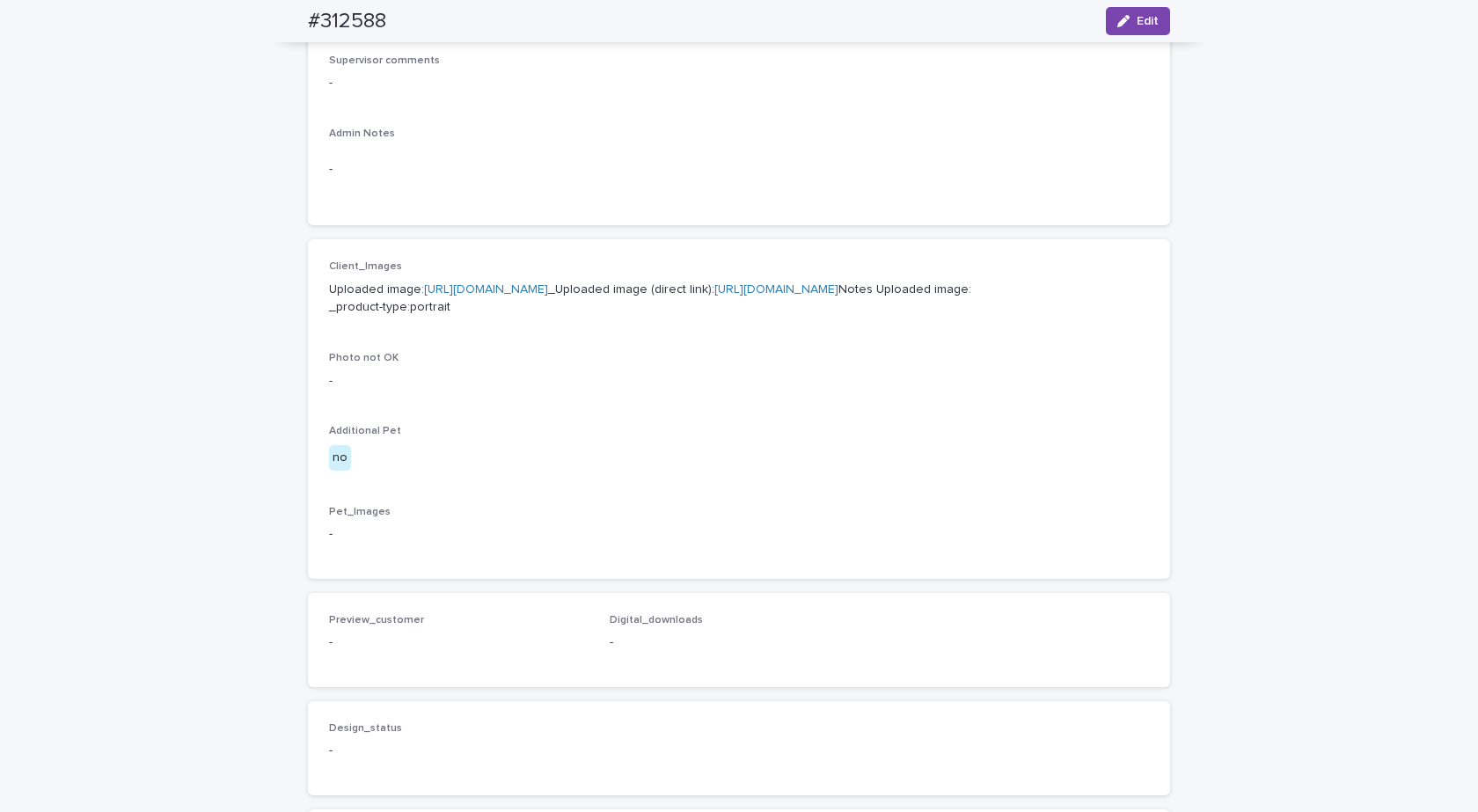
scroll to position [528, 0]
